Goal: Task Accomplishment & Management: Use online tool/utility

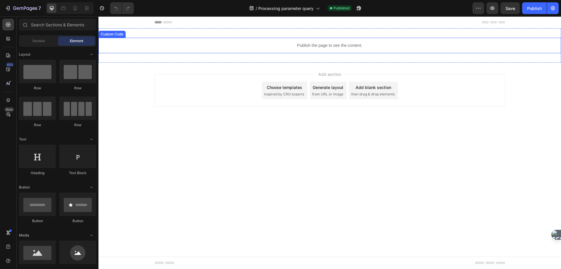
click at [282, 45] on p "Publish the page to see the content." at bounding box center [329, 45] width 463 height 6
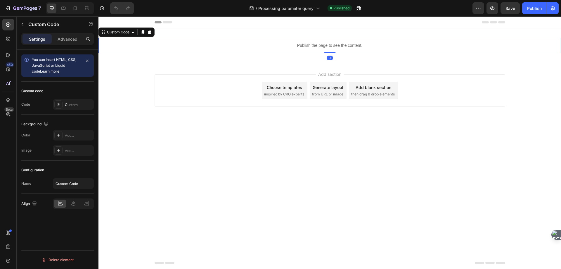
click at [282, 45] on p "Publish the page to see the content." at bounding box center [329, 45] width 463 height 6
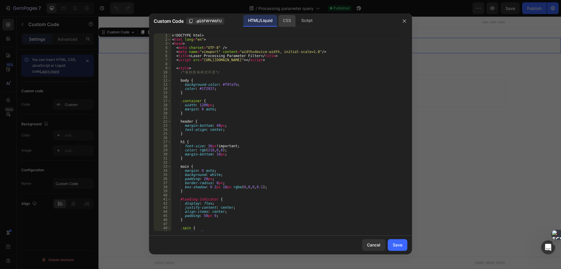
click at [283, 20] on div "CSS" at bounding box center [286, 21] width 17 height 12
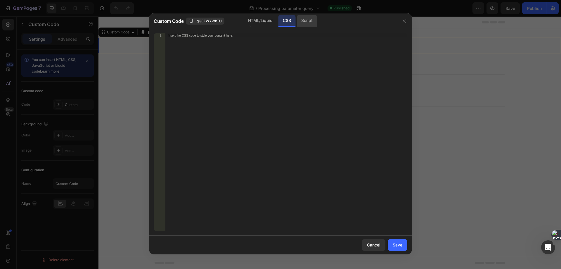
click at [304, 23] on div "Script" at bounding box center [307, 21] width 20 height 12
click at [292, 22] on div "CSS" at bounding box center [286, 21] width 17 height 12
click at [265, 20] on div "HTML/Liquid" at bounding box center [260, 21] width 34 height 12
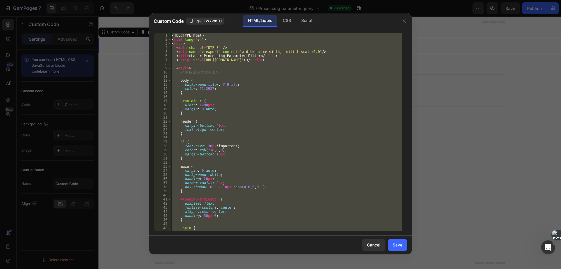
click at [311, 127] on div "<! DOCTYPE html > < html lang = "en" > < head > < meta charset = "UTF-8" /> < m…" at bounding box center [286, 131] width 231 height 197
type textarea "margin-bottom: 40px;"
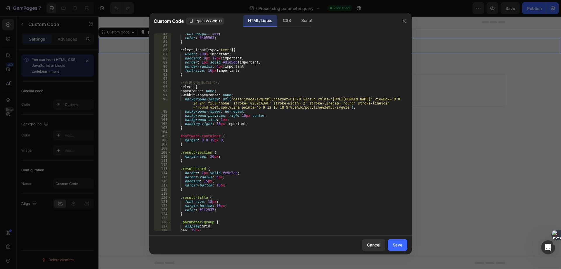
scroll to position [281, 0]
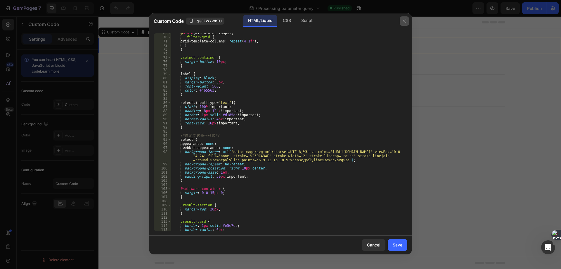
click at [406, 20] on icon "button" at bounding box center [404, 21] width 5 height 5
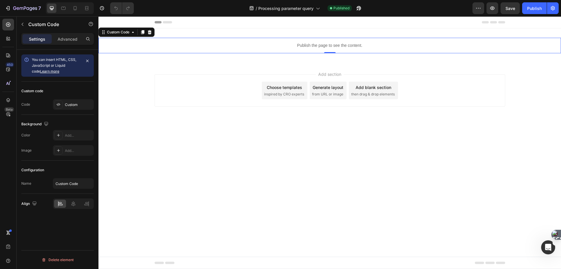
click at [276, 45] on p "Publish the page to see the content." at bounding box center [329, 45] width 463 height 6
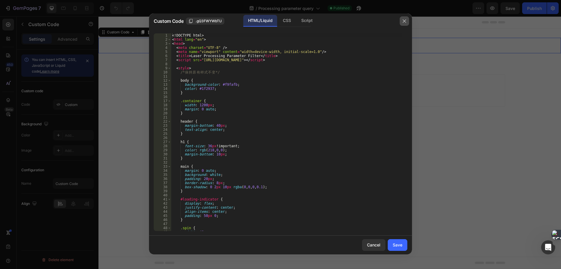
click at [403, 21] on icon "button" at bounding box center [404, 21] width 5 height 5
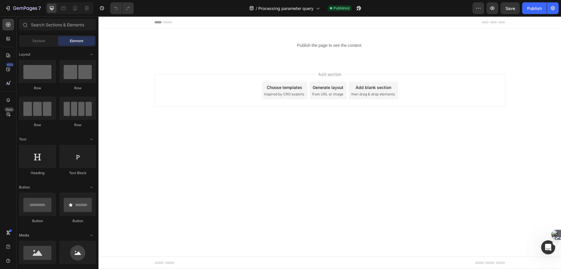
click at [191, 82] on div "Add section Choose templates inspired by CRO experts Generate layout from URL o…" at bounding box center [330, 90] width 351 height 32
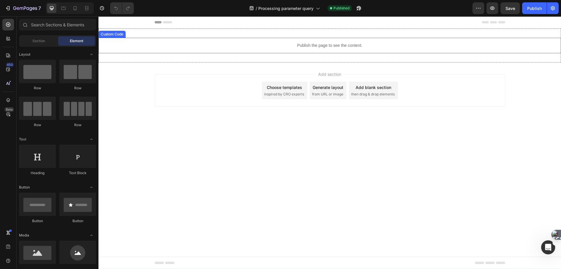
click at [250, 39] on div "Publish the page to see the content." at bounding box center [329, 45] width 463 height 15
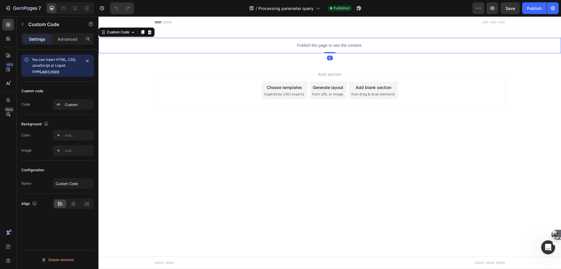
click at [250, 39] on div "Publish the page to see the content." at bounding box center [329, 45] width 463 height 15
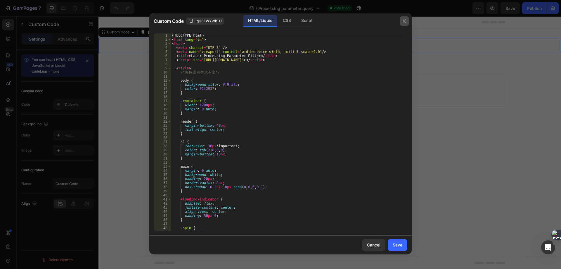
click at [407, 22] on button "button" at bounding box center [404, 20] width 9 height 9
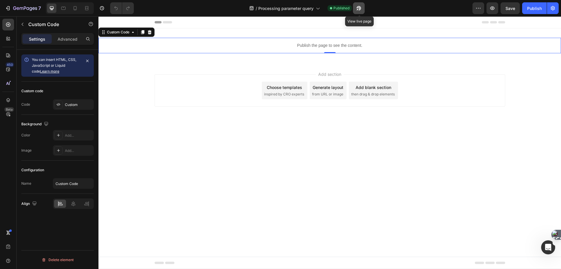
click at [358, 10] on icon "button" at bounding box center [357, 9] width 1 height 1
click at [242, 44] on p "Publish the page to see the content." at bounding box center [329, 45] width 463 height 6
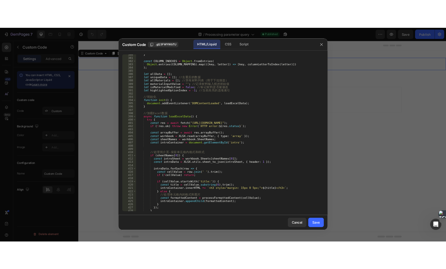
scroll to position [1578, 0]
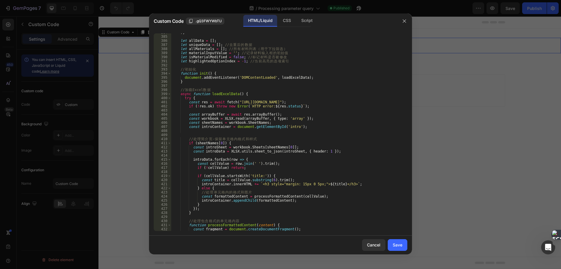
type textarea "const res = await fetch("https://cdn.shopify.com/s/files/1/0730/0372/9203/files…"
drag, startPoint x: 236, startPoint y: 101, endPoint x: 375, endPoint y: 102, distance: 139.1
click at [375, 102] on div ") ; let allData = [ ] ; let uniqueData = [ ] ; // 去 重 后 的 数 据 let allMaterials …" at bounding box center [286, 132] width 231 height 205
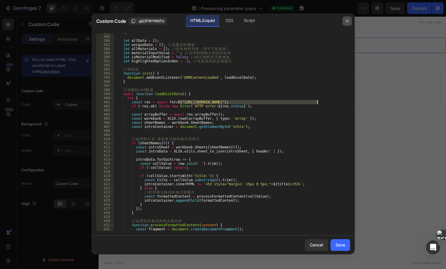
click at [347, 19] on icon "button" at bounding box center [347, 21] width 5 height 5
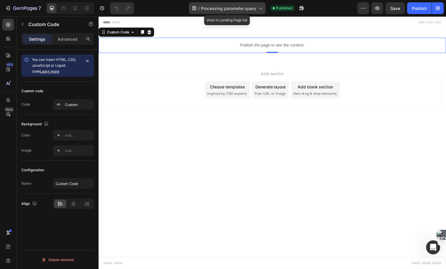
click at [257, 9] on icon at bounding box center [260, 8] width 6 height 6
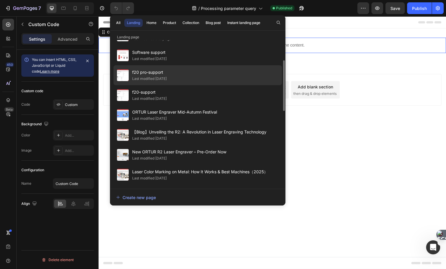
scroll to position [0, 0]
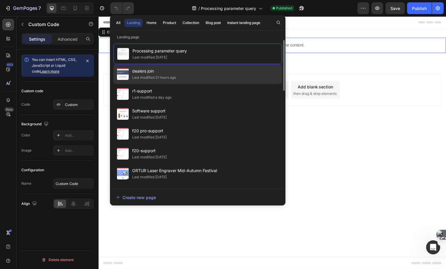
click at [138, 70] on span "dealers join" at bounding box center [154, 70] width 44 height 7
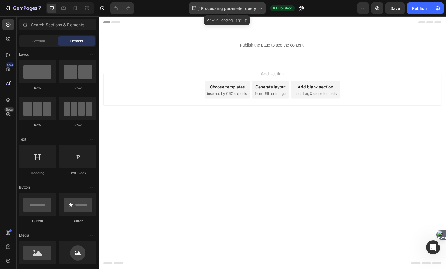
click at [253, 11] on span "Processing parameter query" at bounding box center [228, 8] width 55 height 6
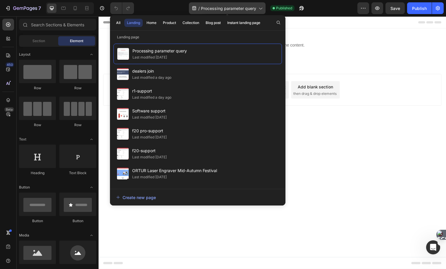
click at [253, 11] on span "Processing parameter query" at bounding box center [228, 8] width 55 height 6
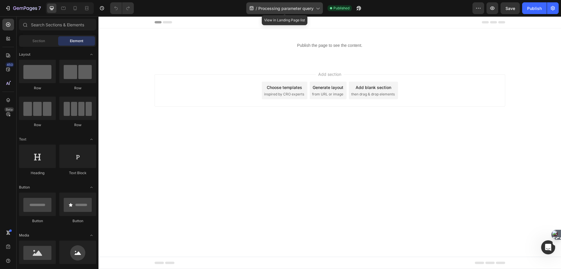
click at [290, 6] on span "Processing parameter query" at bounding box center [285, 8] width 55 height 6
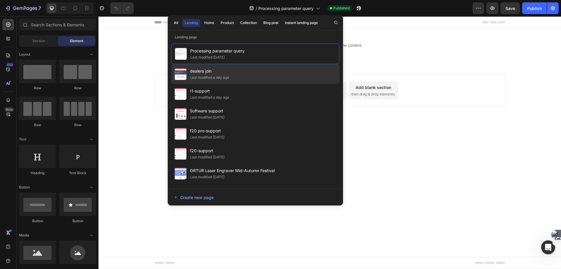
click at [198, 72] on span "dealers join" at bounding box center [209, 70] width 39 height 7
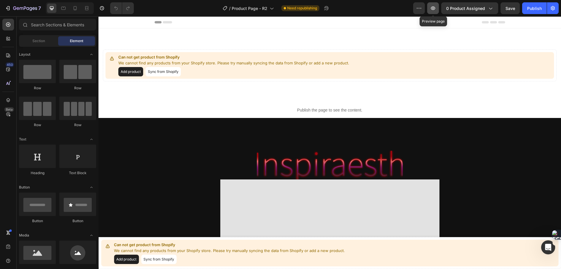
click at [435, 8] on icon "button" at bounding box center [433, 8] width 6 height 6
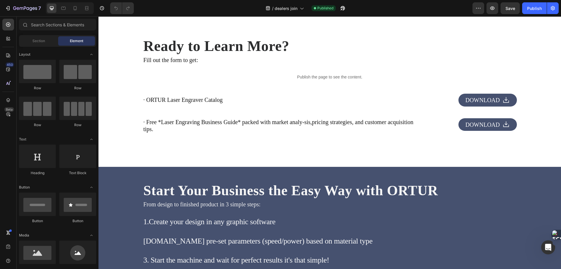
scroll to position [1315, 0]
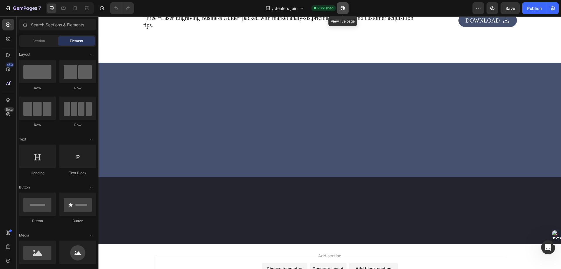
click at [346, 9] on button "button" at bounding box center [343, 8] width 12 height 12
